Goal: Check status: Check status

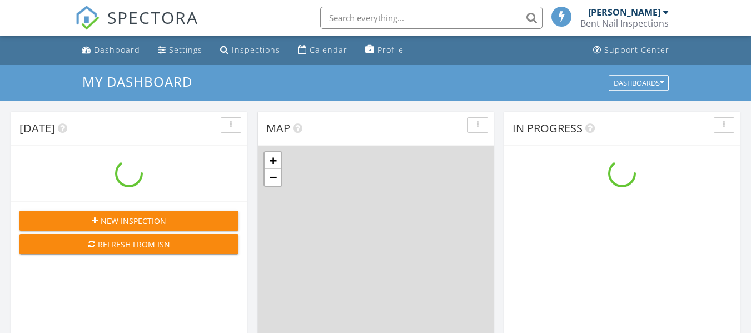
scroll to position [1029, 768]
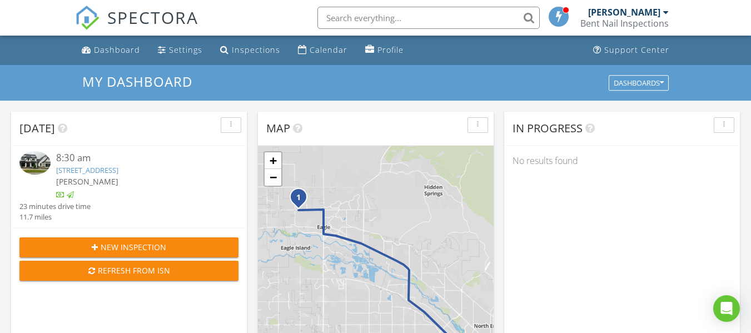
click at [85, 173] on link "[STREET_ADDRESS]" at bounding box center [87, 170] width 62 height 10
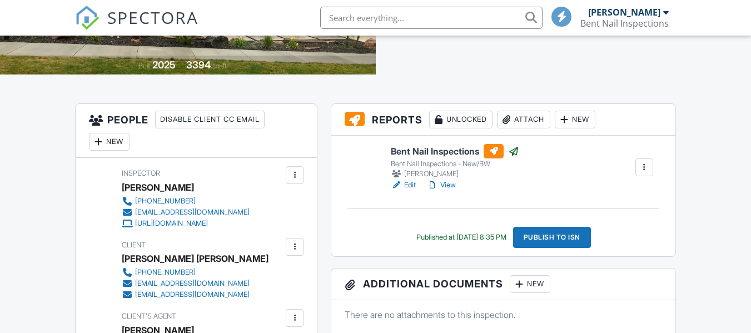
scroll to position [222, 0]
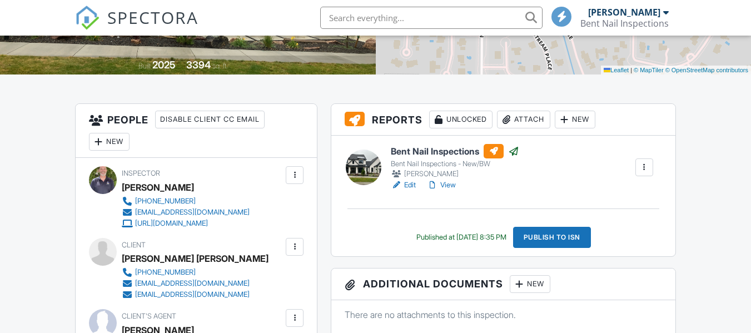
click at [451, 183] on link "View" at bounding box center [441, 185] width 29 height 11
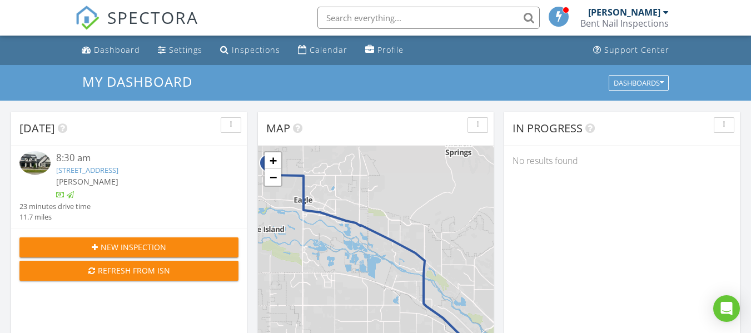
click at [118, 167] on link "[STREET_ADDRESS]" at bounding box center [87, 170] width 62 height 10
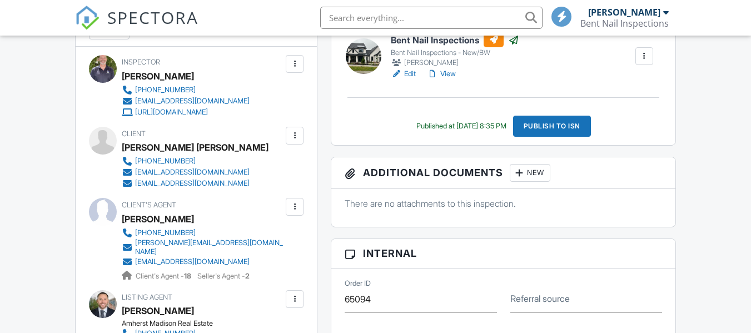
click at [411, 71] on link "Edit" at bounding box center [403, 73] width 25 height 11
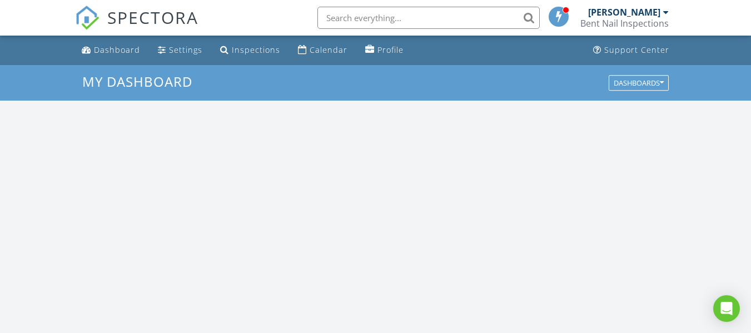
scroll to position [1029, 768]
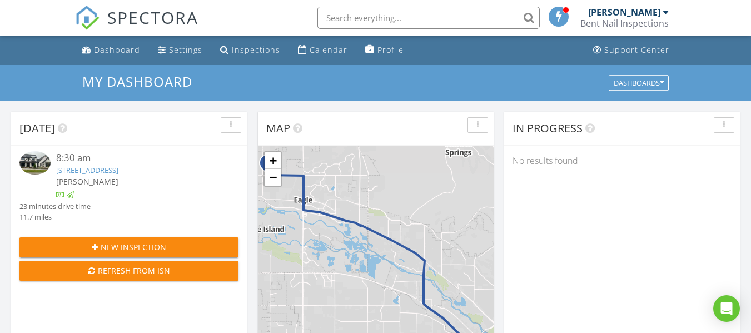
click at [118, 171] on link "1195 N Arrano Farms Ln, Eagle, ID 83616" at bounding box center [87, 170] width 62 height 10
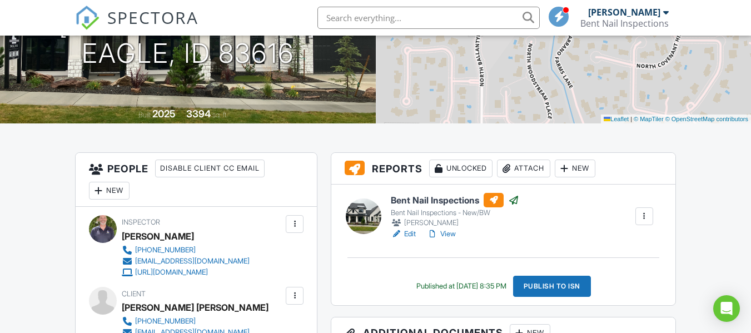
scroll to position [222, 0]
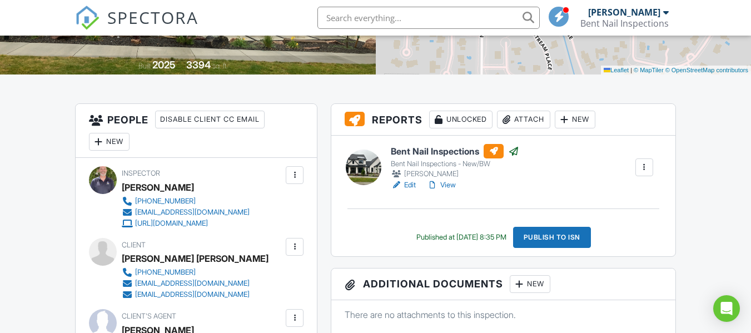
click at [448, 181] on link "View" at bounding box center [441, 185] width 29 height 11
